Goal: Unclear: Go to known website

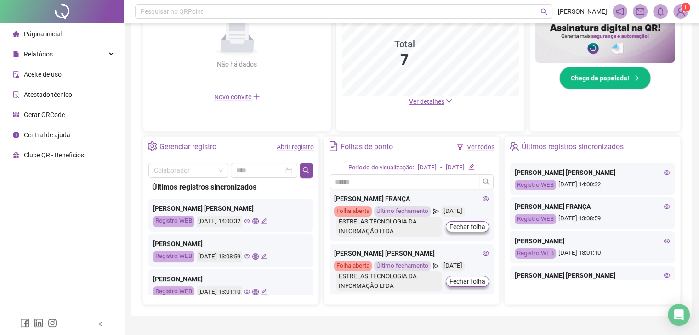
scroll to position [432, 0]
